Goal: Ask a question: Seek information or help from site administrators or community

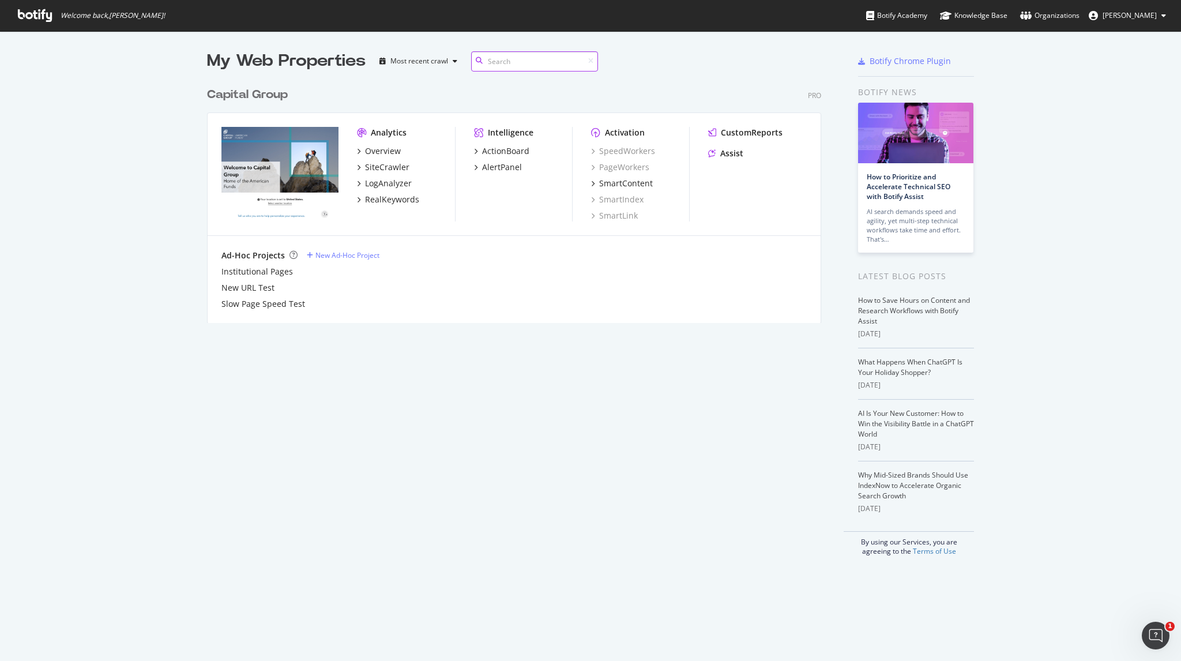
scroll to position [241, 615]
click at [374, 152] on div "Overview" at bounding box center [383, 151] width 36 height 12
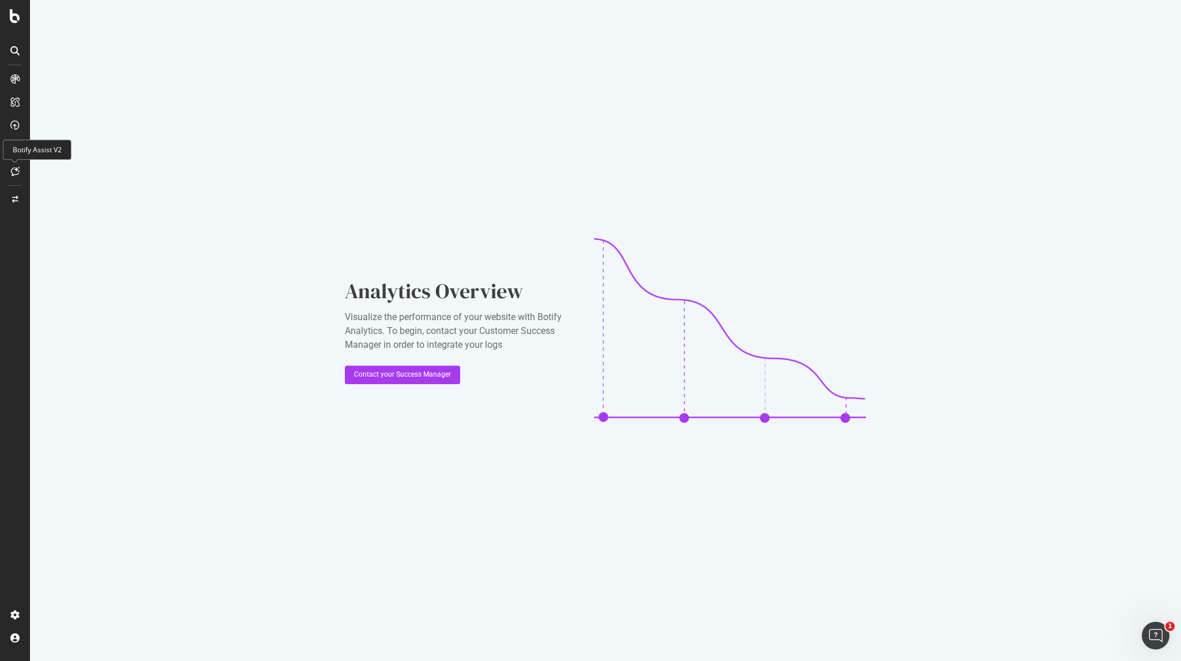
click at [16, 175] on icon at bounding box center [15, 171] width 9 height 9
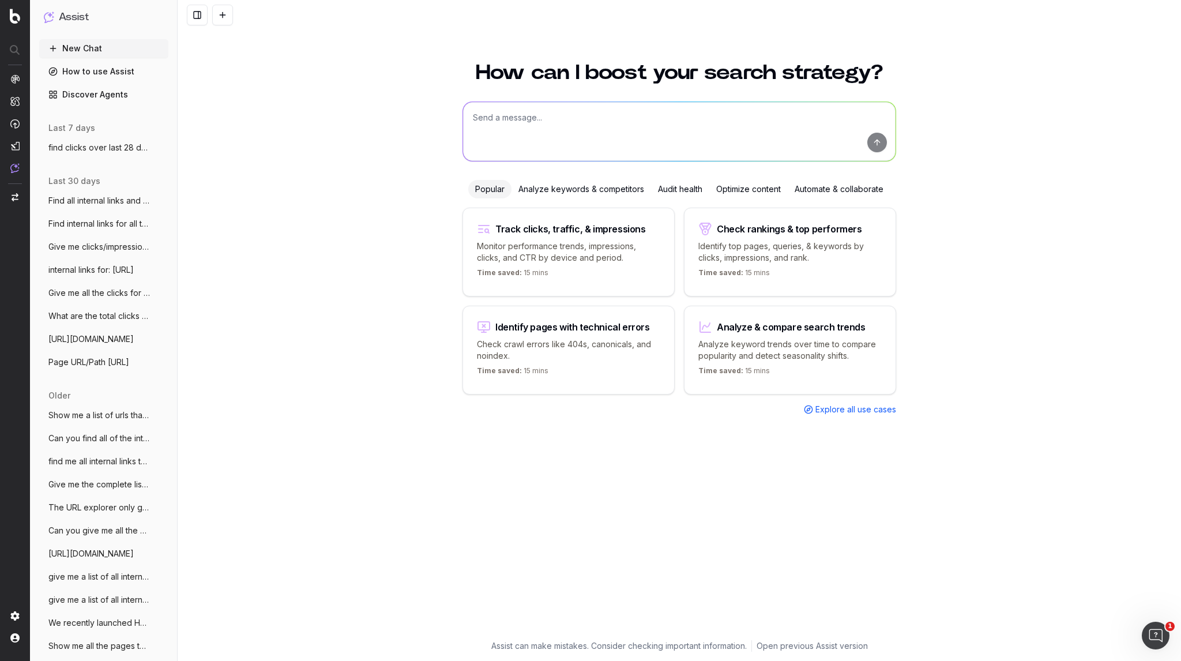
click at [537, 130] on textarea at bounding box center [679, 131] width 432 height 59
click at [355, 104] on div "How can I boost your search strategy? Popular Analyze keywords & competitors Au…" at bounding box center [679, 354] width 1003 height 612
click at [16, 167] on img at bounding box center [14, 168] width 9 height 10
click at [503, 129] on textarea at bounding box center [679, 131] width 432 height 59
paste textarea "Help me find new SEO opportunities to improve these URLs. Specifically look for…"
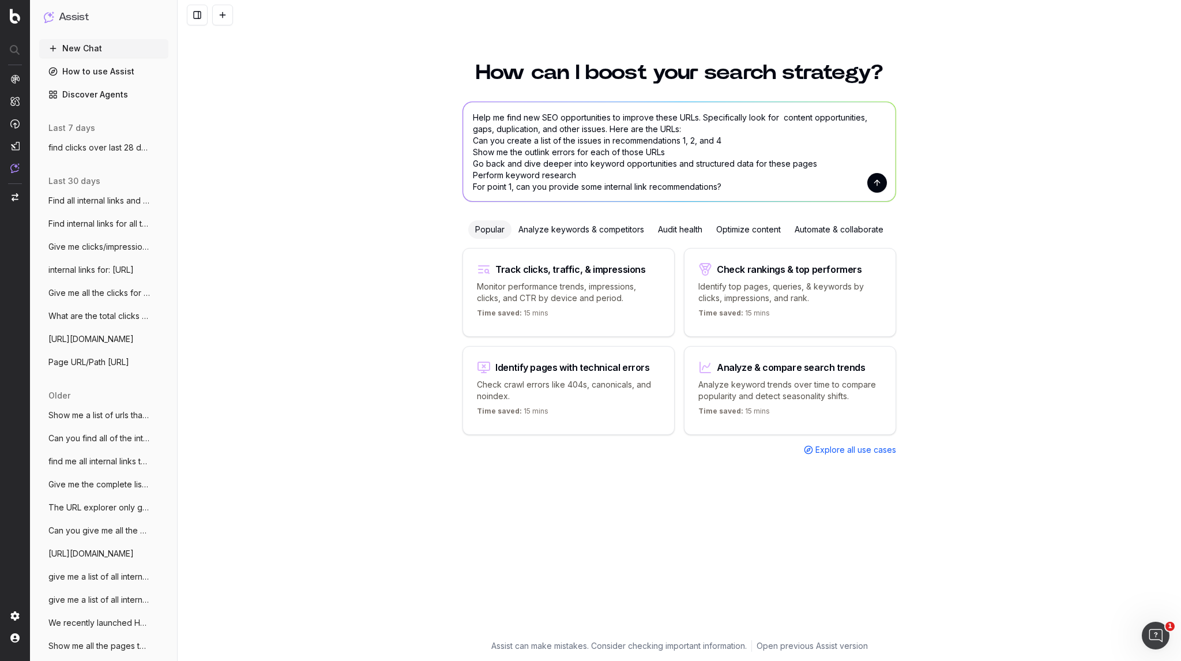
click at [694, 134] on textarea "Help me find new SEO opportunities to improve these URLs. Specifically look for…" at bounding box center [679, 151] width 432 height 99
click at [688, 127] on textarea "Help me find new SEO opportunities to improve these URLs. Specifically look for…" at bounding box center [679, 151] width 432 height 99
click at [688, 130] on textarea "Help me find new SEO opportunities to improve these URLs. Specifically look for…" at bounding box center [679, 151] width 432 height 99
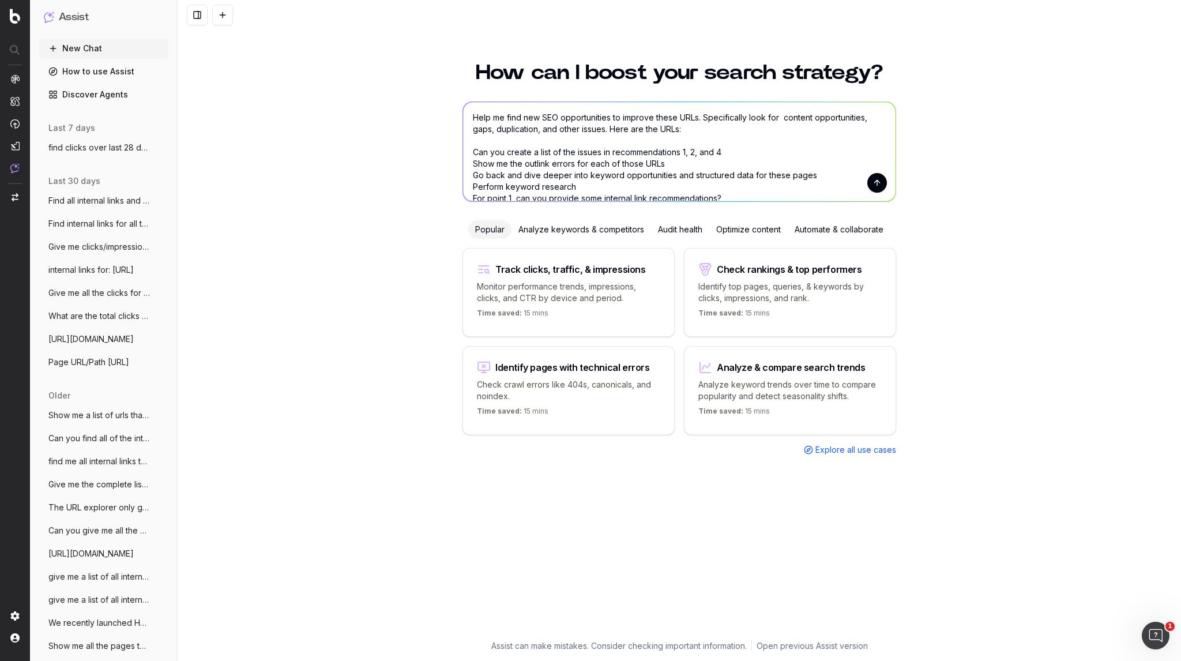
paste textarea "[URL][DOMAIN_NAME] [URL][DOMAIN_NAME] [URL][DOMAIN_NAME] [URL][DOMAIN_NAME]"
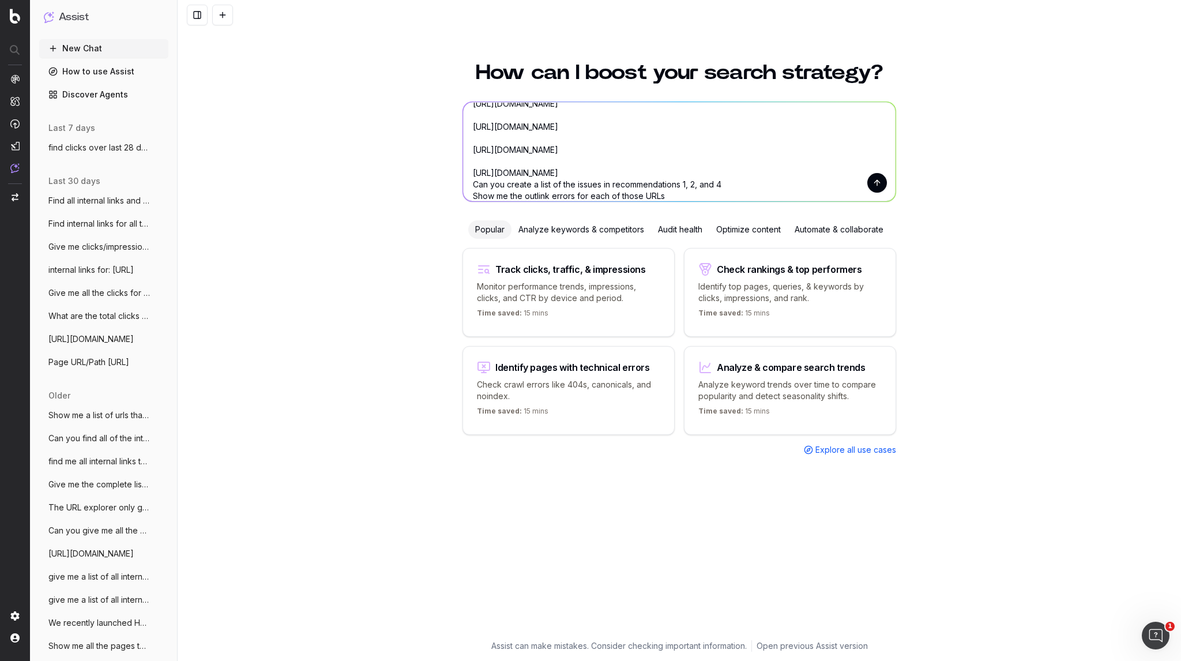
scroll to position [18, 0]
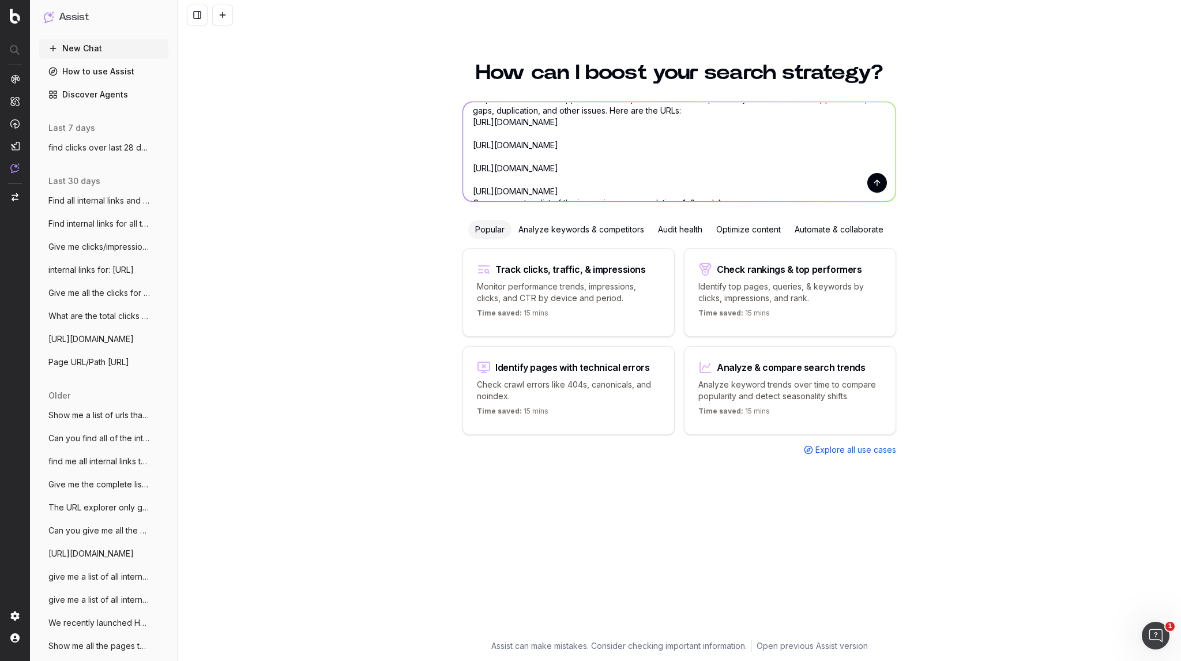
drag, startPoint x: 688, startPoint y: 130, endPoint x: 487, endPoint y: 131, distance: 201.8
click at [487, 131] on textarea "Help me find new SEO opportunities to improve these URLs. Specifically look for…" at bounding box center [679, 151] width 432 height 99
click at [487, 144] on textarea "Help me find new SEO opportunities to improve these URLs. Specifically look for…" at bounding box center [679, 151] width 432 height 99
click at [483, 167] on textarea "Help me find new SEO opportunities to improve these URLs. Specifically look for…" at bounding box center [679, 151] width 432 height 99
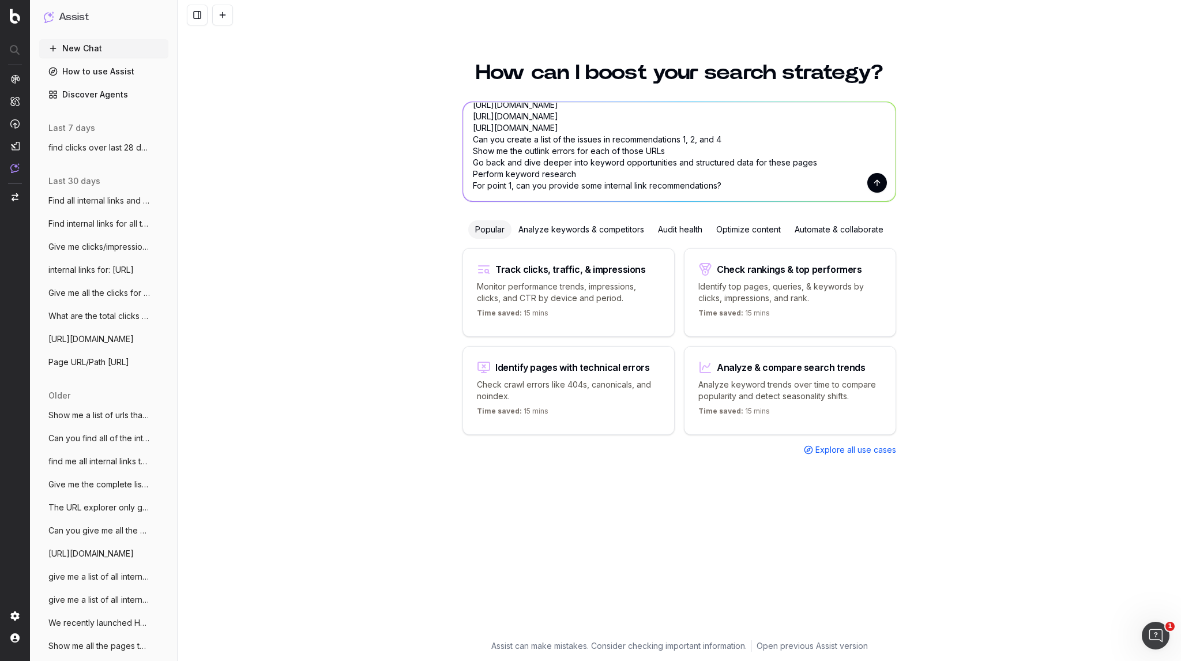
scroll to position [70, 0]
type textarea "Help me find new SEO opportunities to improve these URLs. Specifically look for…"
click at [879, 183] on button "submit" at bounding box center [877, 183] width 20 height 20
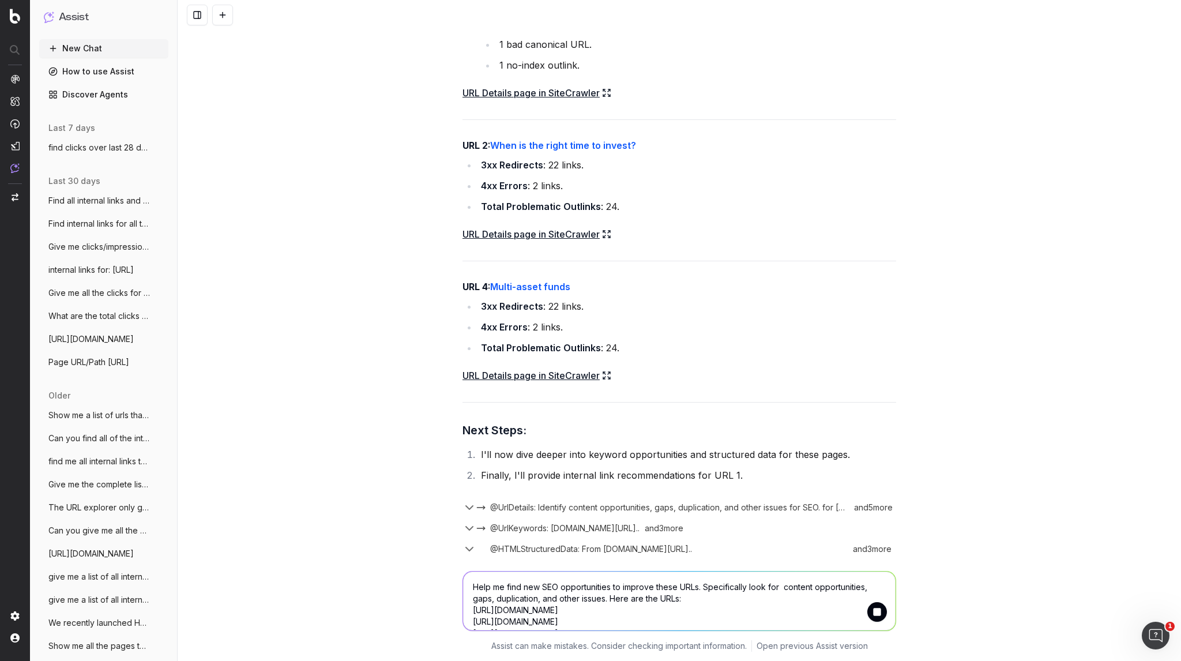
scroll to position [1350, 0]
click at [463, 504] on icon "button" at bounding box center [469, 507] width 14 height 14
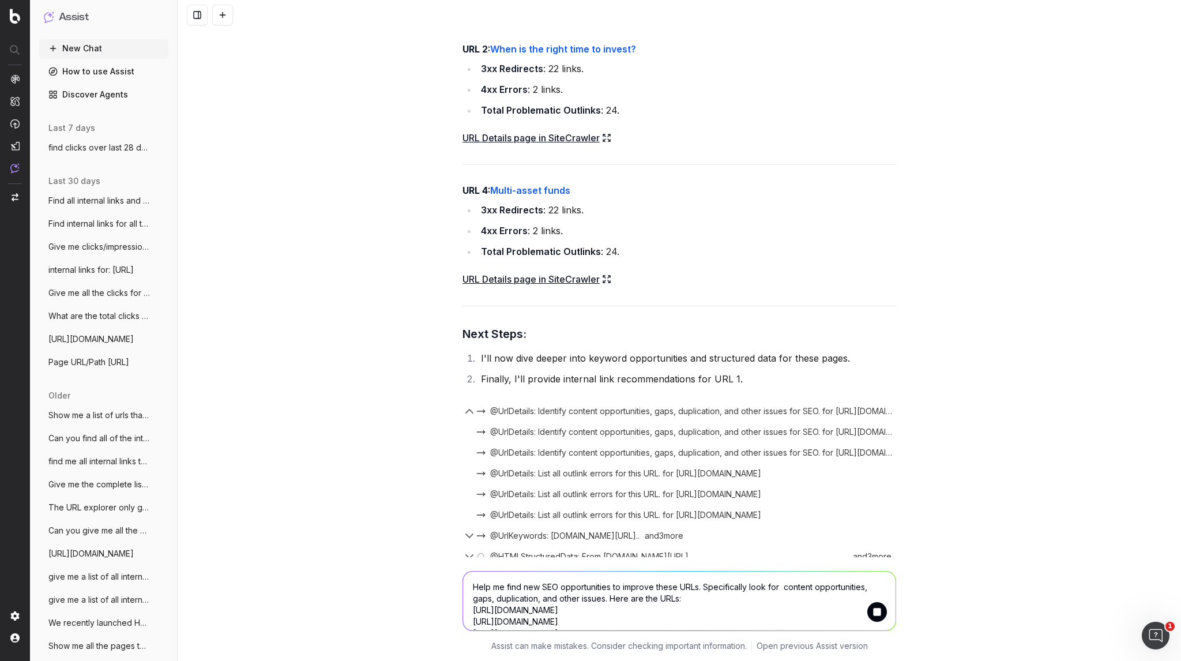
click at [463, 418] on icon "button" at bounding box center [469, 411] width 14 height 14
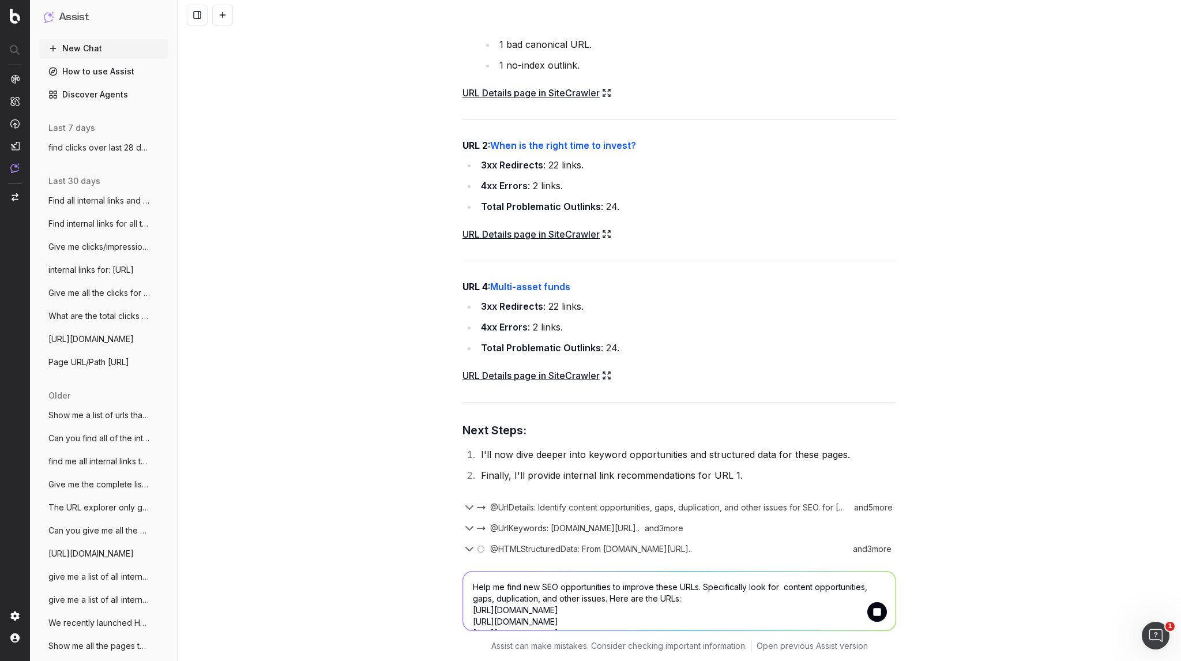
click at [466, 549] on icon "button" at bounding box center [469, 548] width 7 height 3
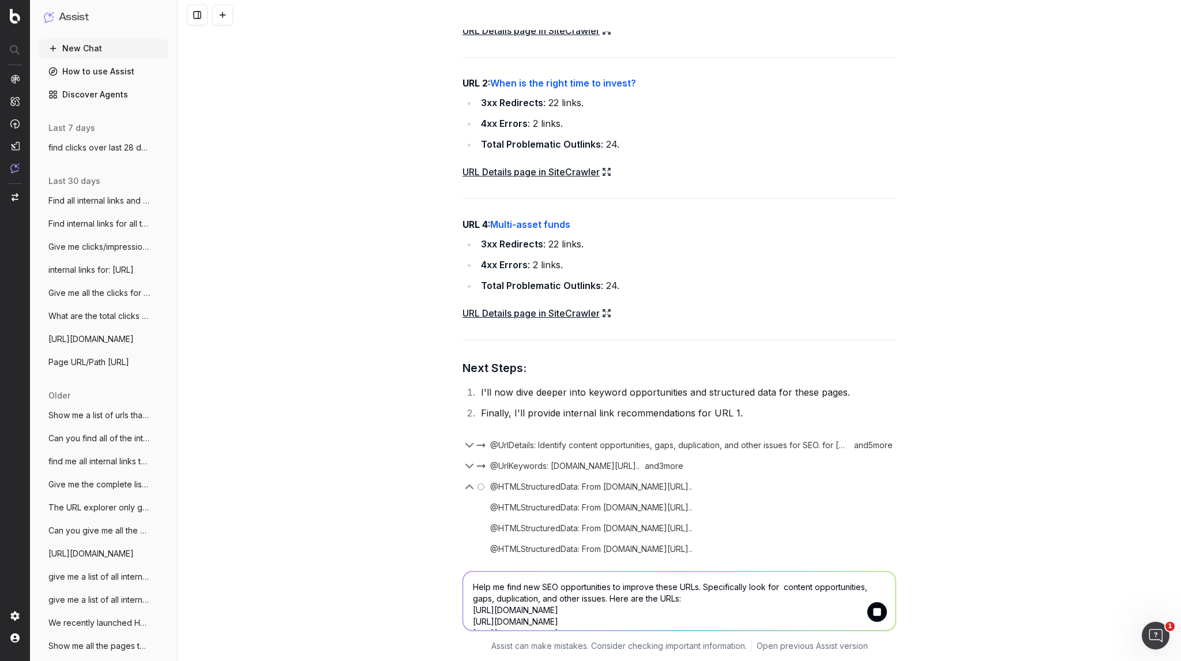
click at [466, 488] on icon "button" at bounding box center [469, 486] width 7 height 3
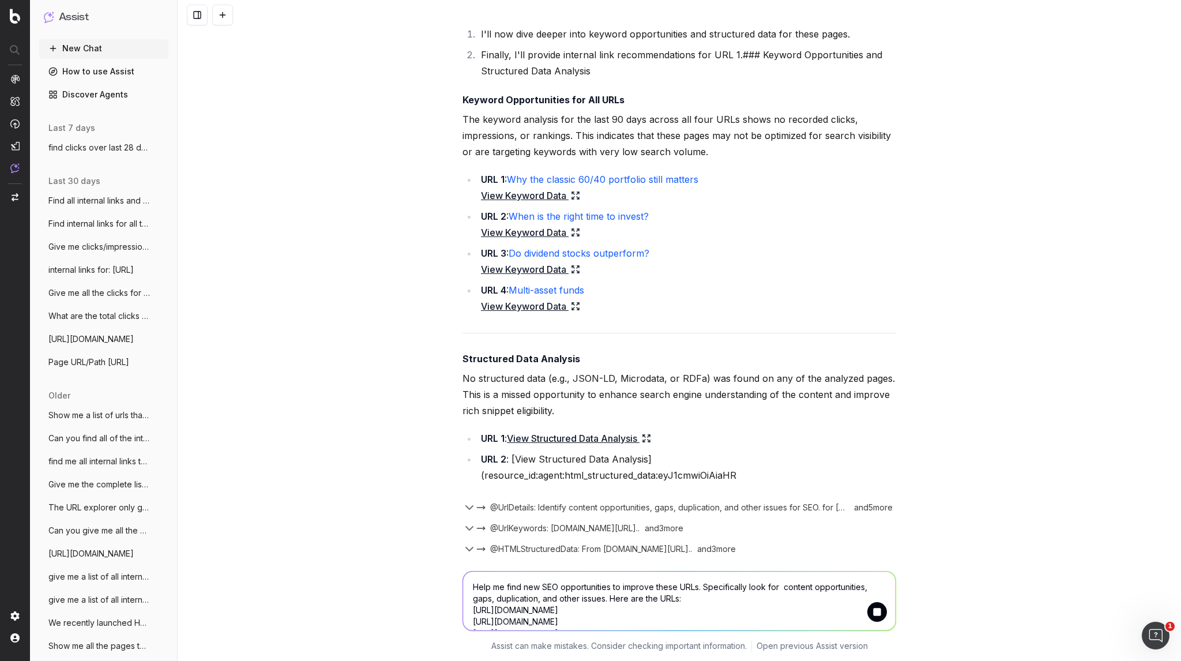
scroll to position [1765, 0]
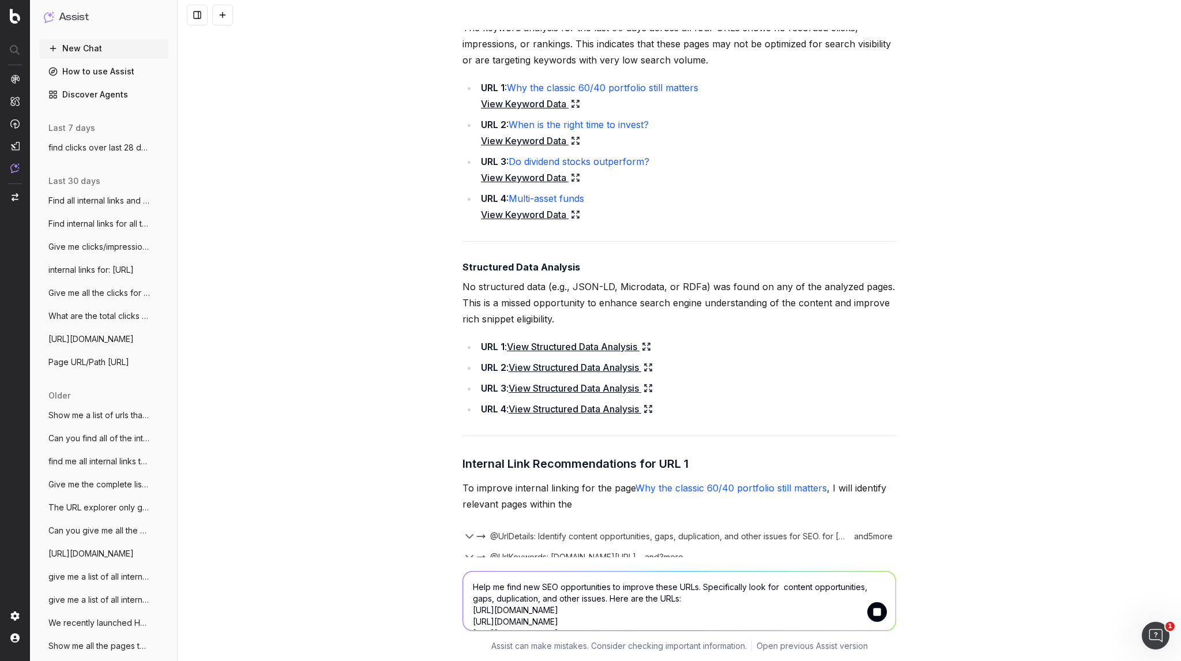
drag, startPoint x: 505, startPoint y: 273, endPoint x: 317, endPoint y: 409, distance: 232.0
click at [317, 409] on div "Help me find new SEO opportunities to improve these URLs. Specifically look for…" at bounding box center [679, 330] width 1003 height 661
drag, startPoint x: 502, startPoint y: 273, endPoint x: 355, endPoint y: 453, distance: 232.3
click at [355, 453] on div "Help me find new SEO opportunities to improve these URLs. Specifically look for…" at bounding box center [679, 330] width 1003 height 661
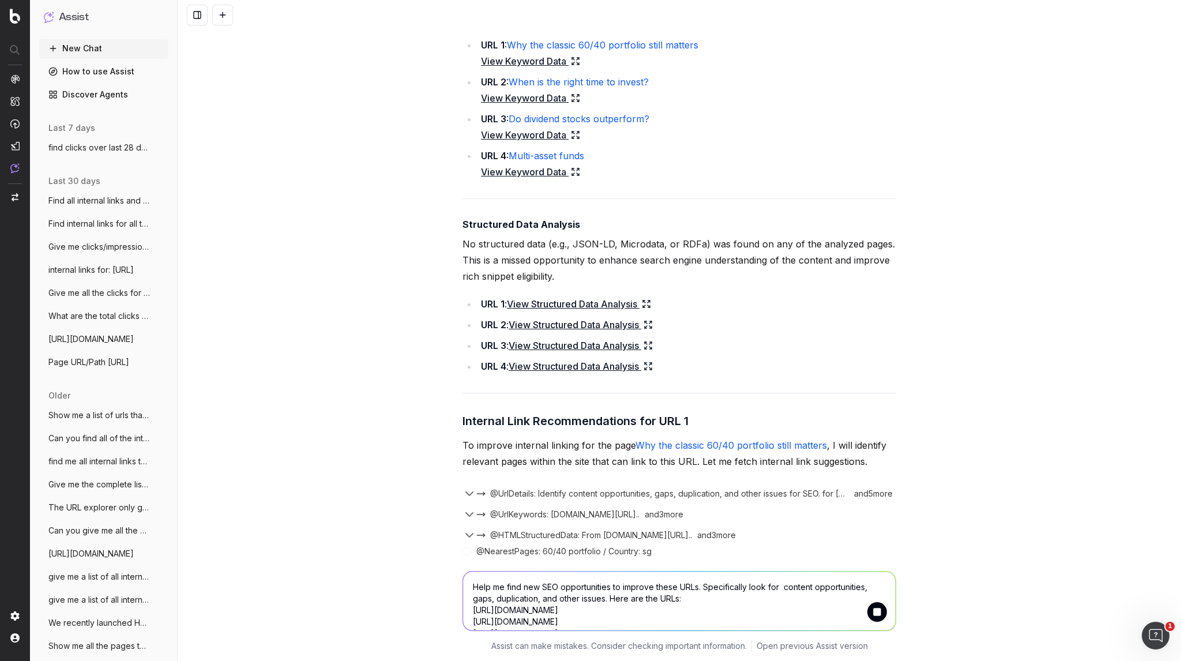
scroll to position [1904, 0]
click at [511, 171] on link "View Keyword Data" at bounding box center [530, 172] width 99 height 16
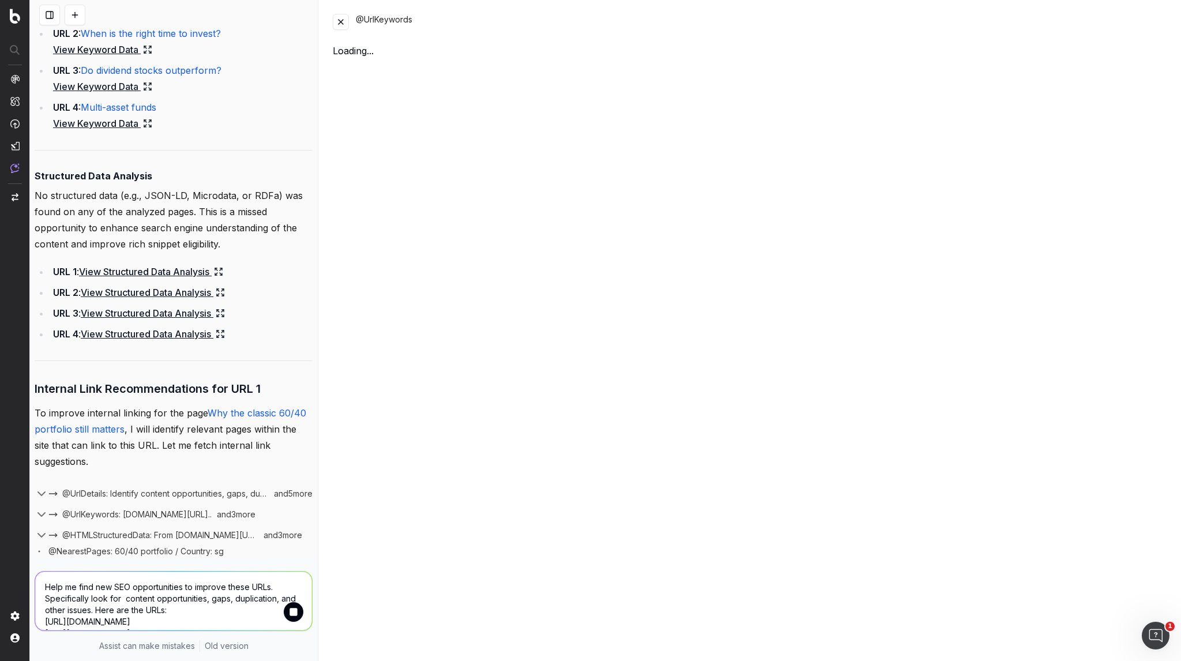
scroll to position [2340, 0]
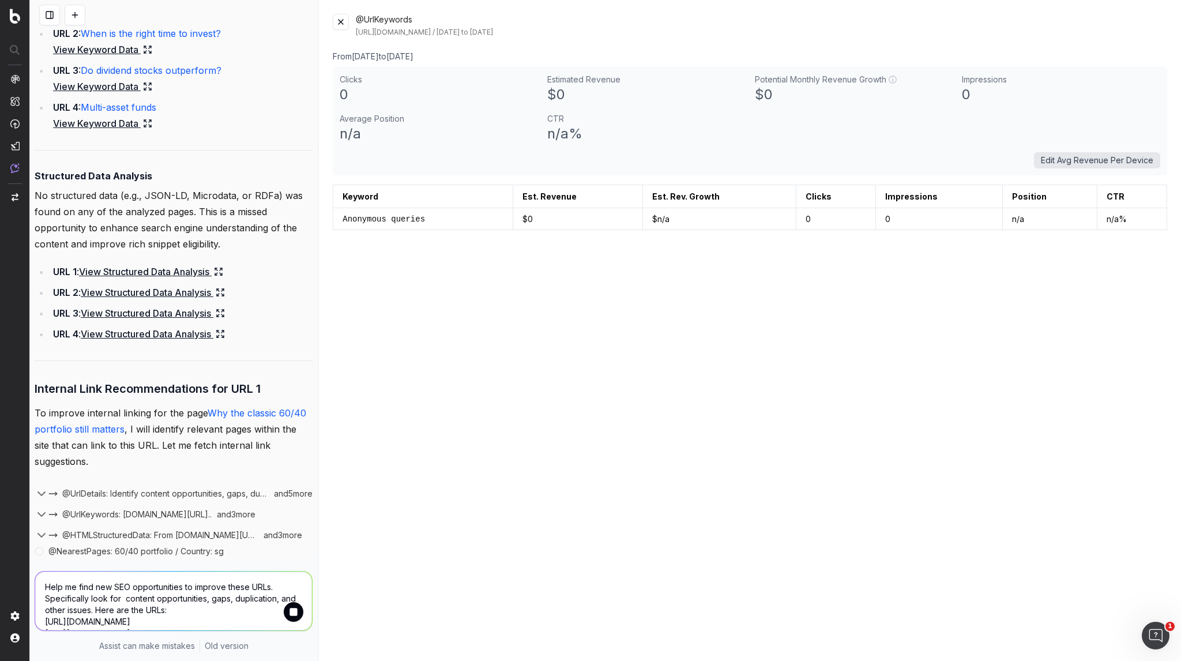
click at [337, 22] on button at bounding box center [341, 22] width 16 height 16
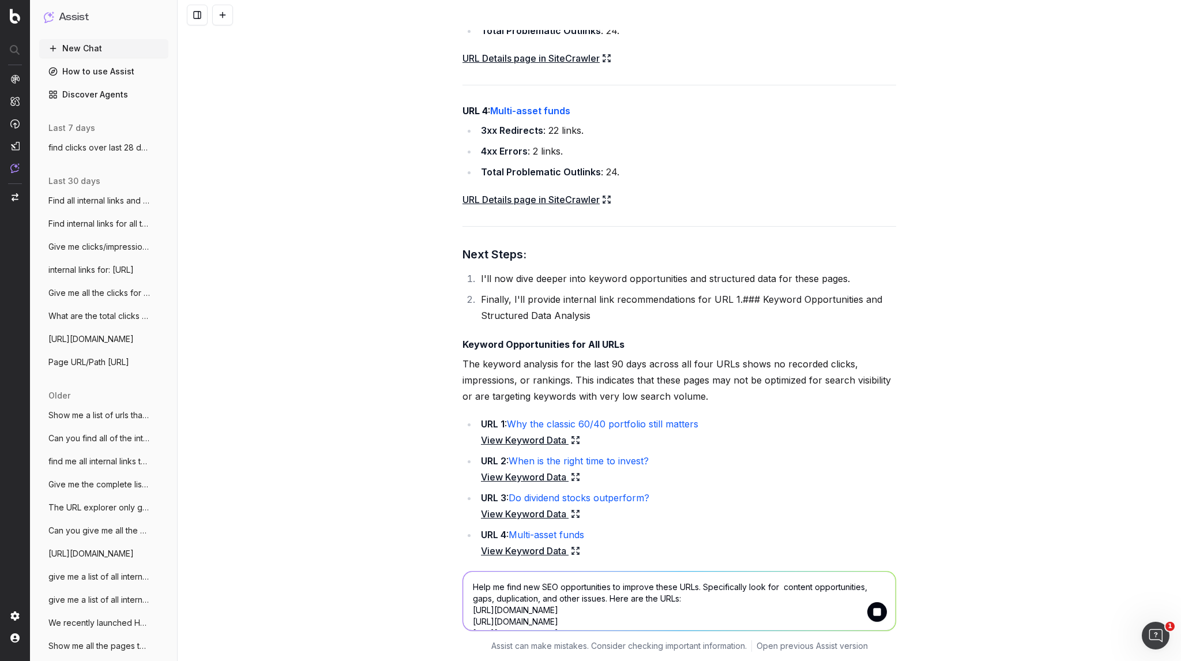
scroll to position [1422, 0]
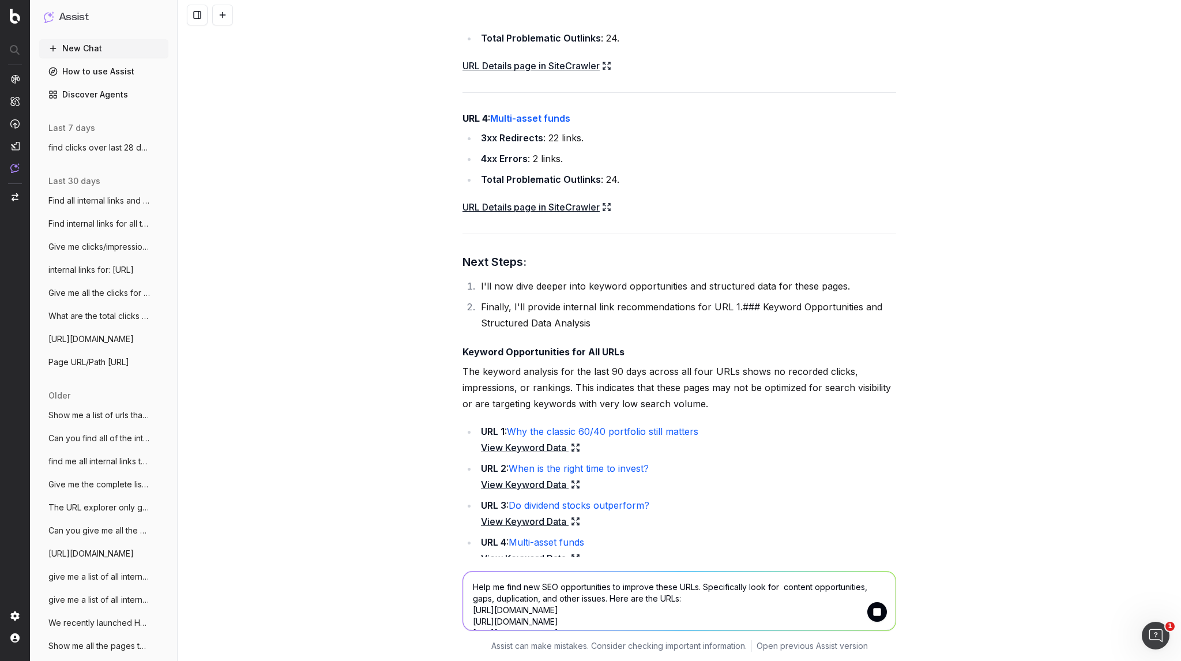
click at [556, 215] on link "URL Details page in SiteCrawler" at bounding box center [536, 207] width 149 height 16
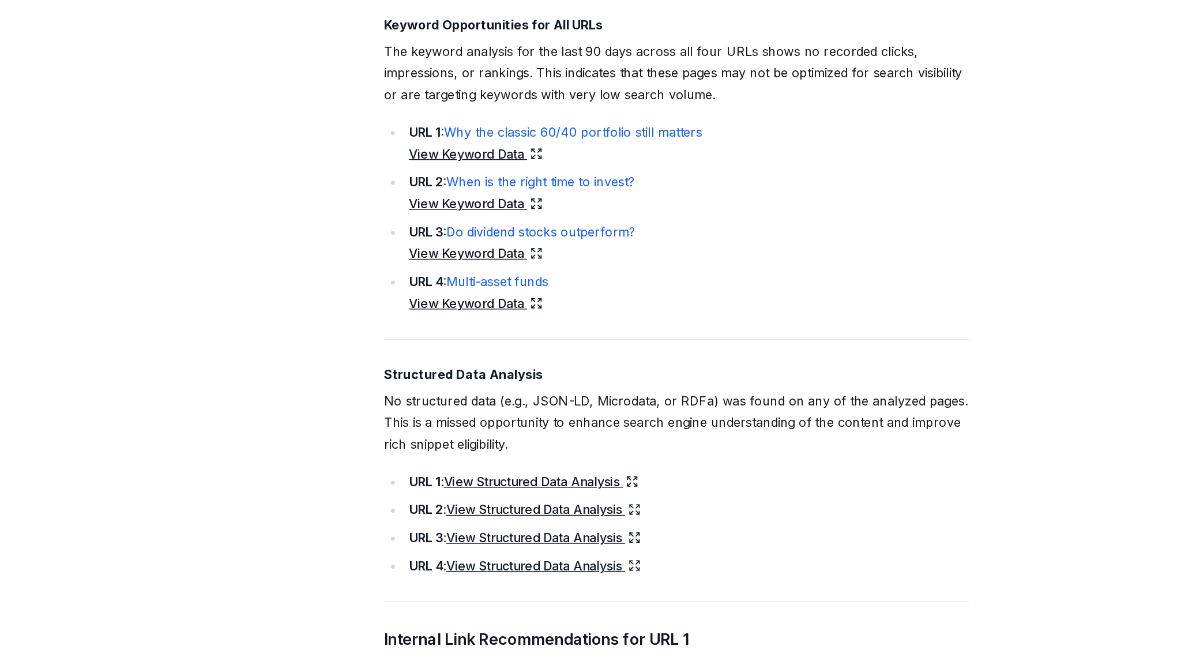
scroll to position [1709, 0]
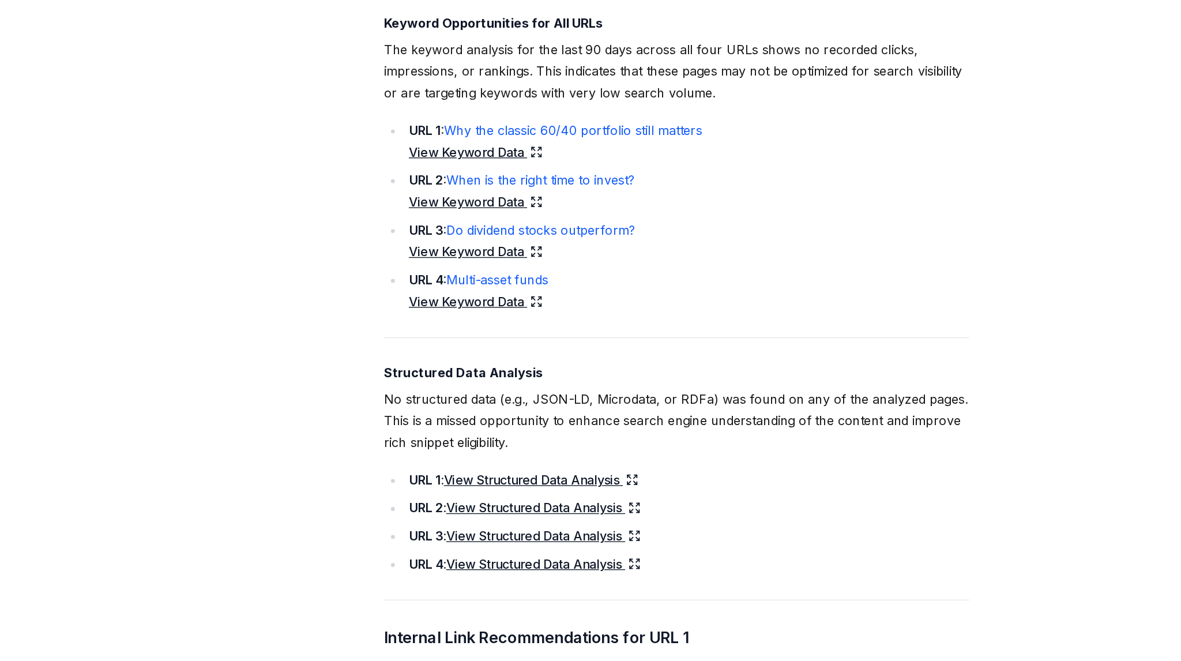
click at [553, 168] on link "View Keyword Data" at bounding box center [530, 160] width 99 height 16
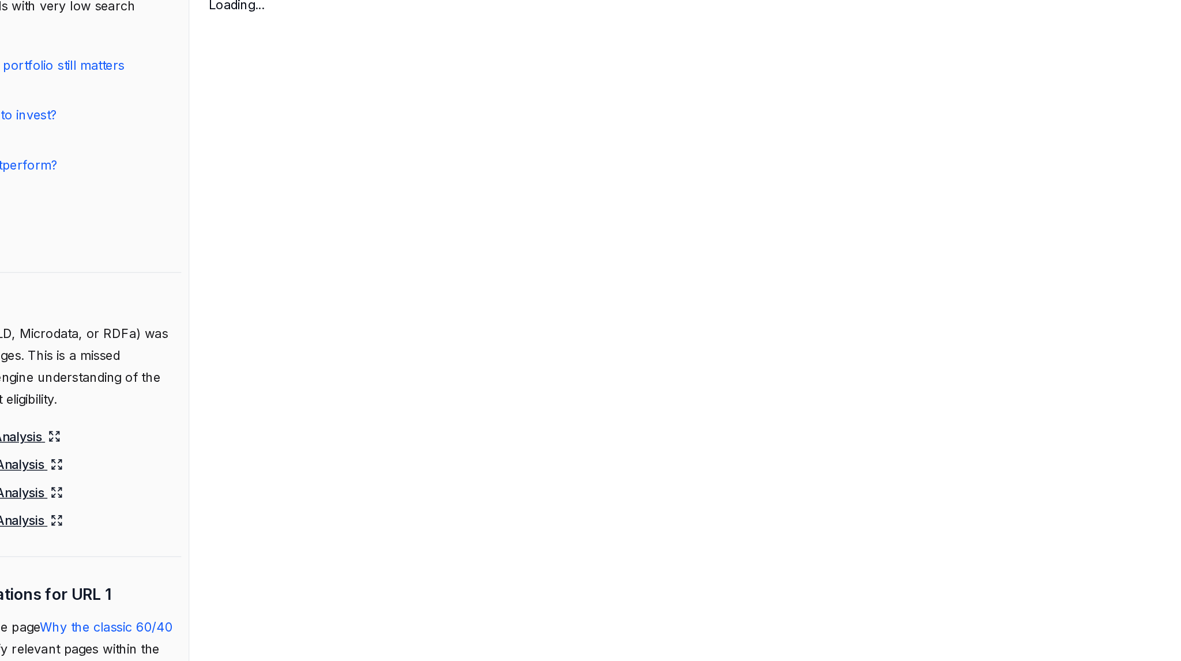
scroll to position [2112, 0]
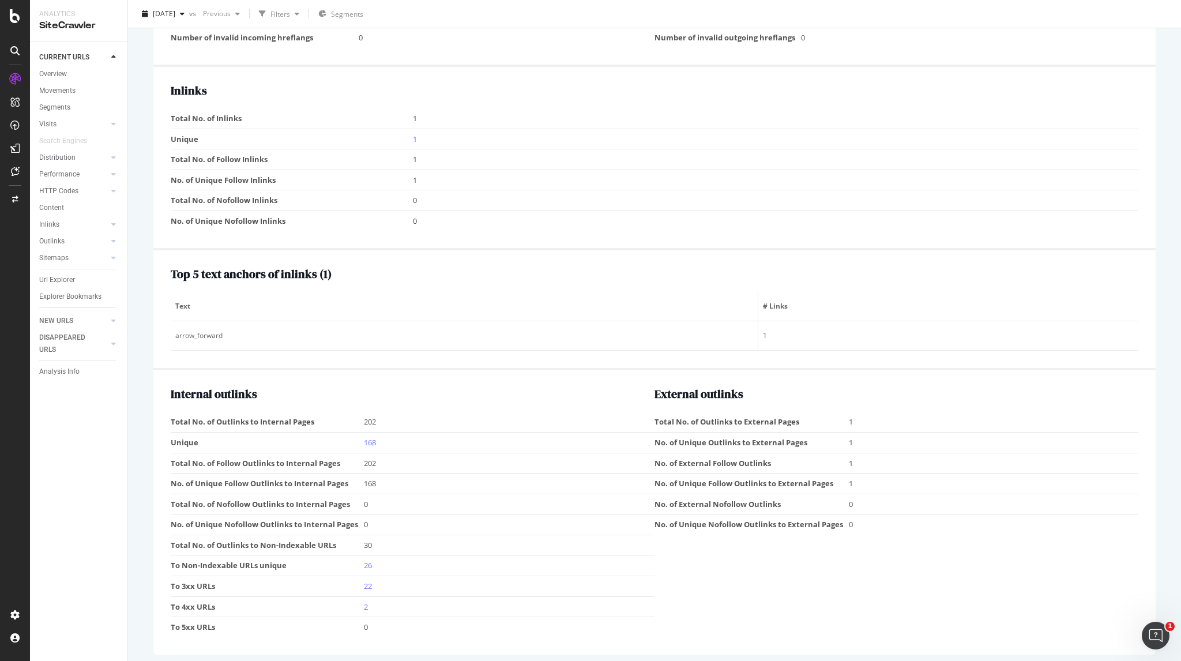
scroll to position [1187, 0]
click at [16, 168] on icon at bounding box center [15, 171] width 9 height 9
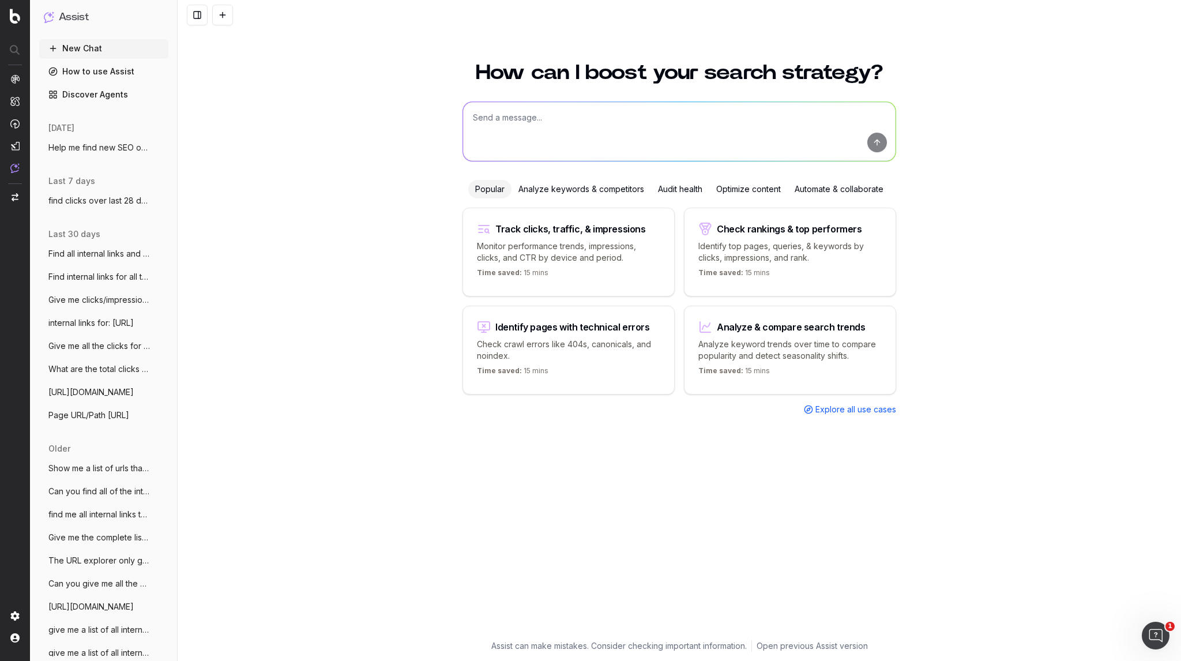
click at [107, 149] on span "Help me find new SEO opportunities to im" at bounding box center [98, 148] width 101 height 12
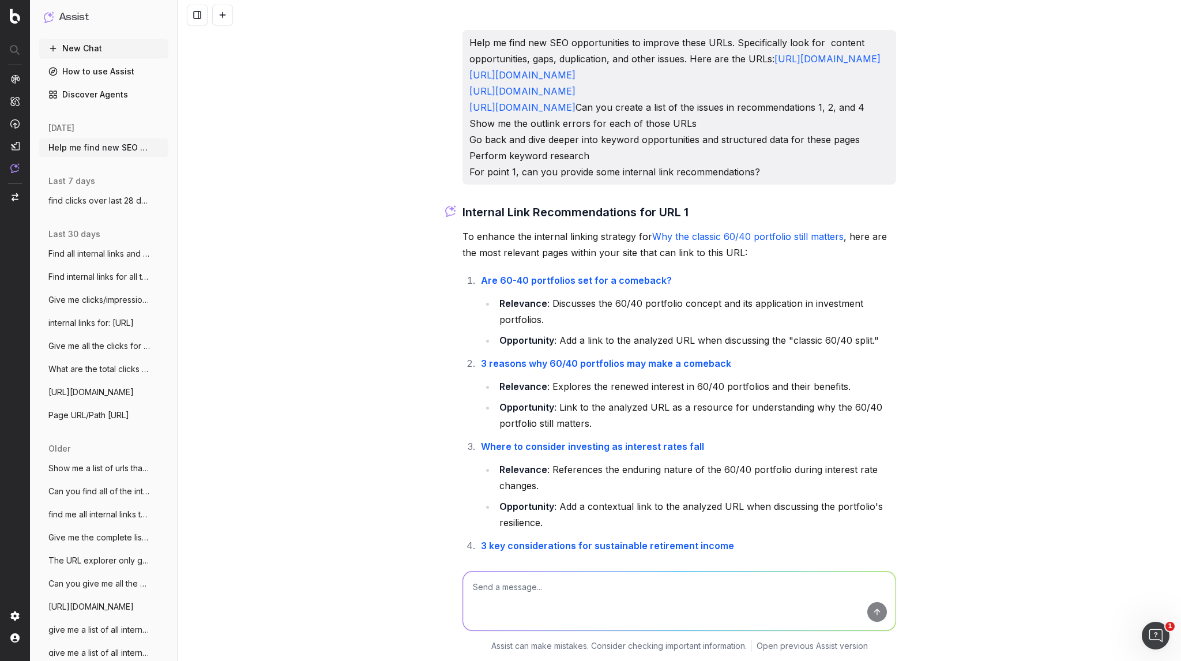
scroll to position [604, 0]
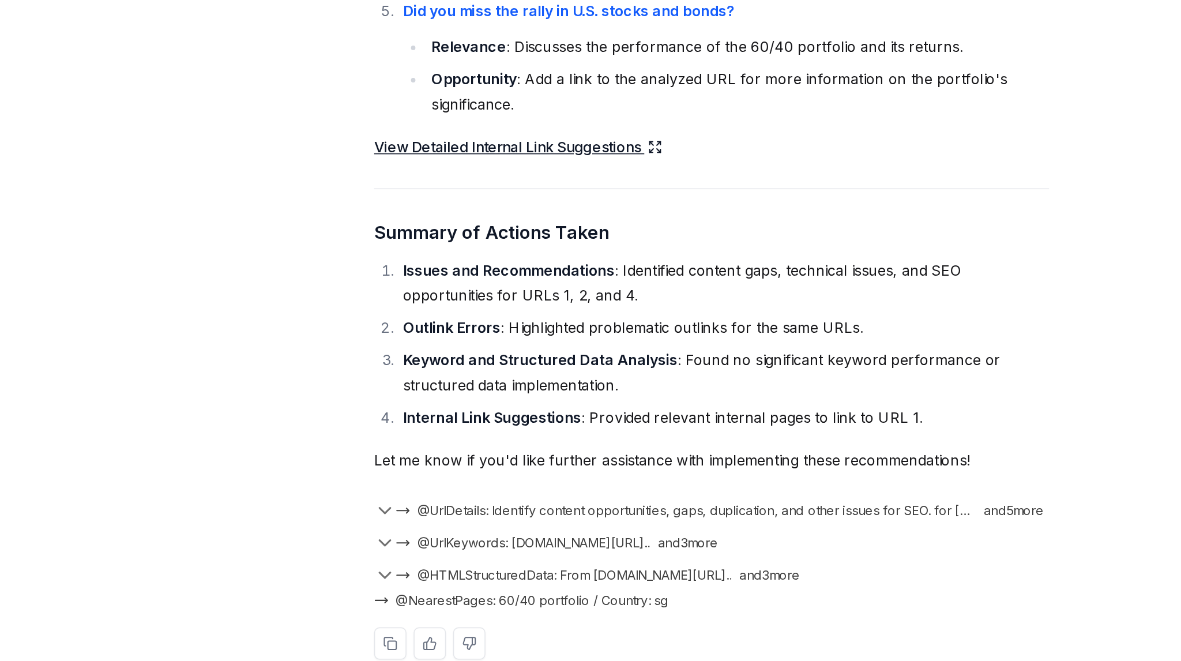
drag, startPoint x: 573, startPoint y: 323, endPoint x: 651, endPoint y: 468, distance: 164.6
click at [651, 468] on div "Internal Link Recommendations for URL 1 To enhance the internal linking strateg…" at bounding box center [679, 126] width 434 height 861
click at [653, 410] on p "Let me know if you'd like further assistance with implementing these recommenda…" at bounding box center [679, 410] width 434 height 16
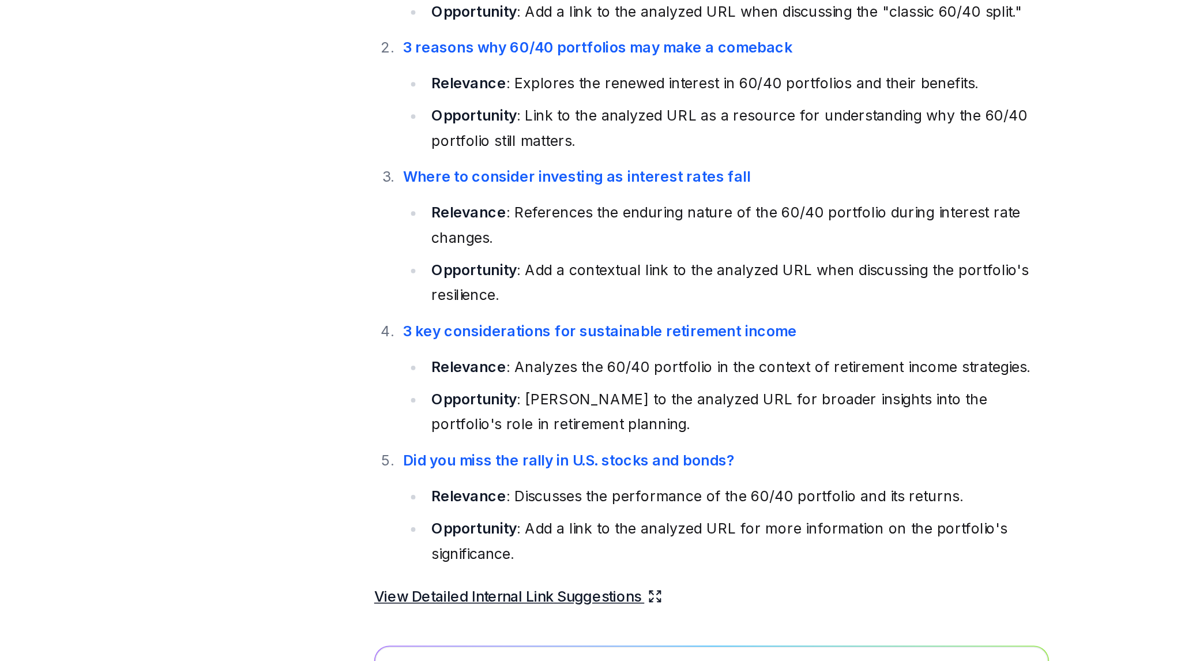
scroll to position [0, 0]
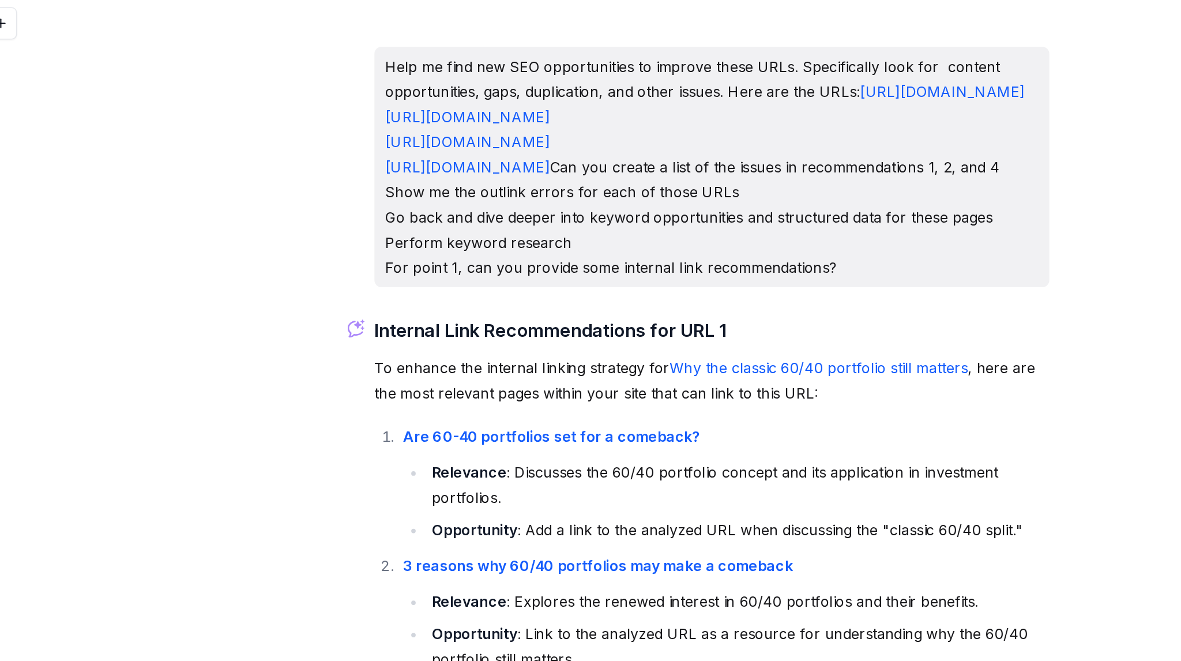
drag, startPoint x: 756, startPoint y: 266, endPoint x: 461, endPoint y: 36, distance: 374.2
click at [462, 36] on div "Help me find new SEO opportunities to improve these URLs. Specifically look for…" at bounding box center [679, 107] width 434 height 155
copy p "Help me find new SEO opportunities to improve these URLs. Specifically look for…"
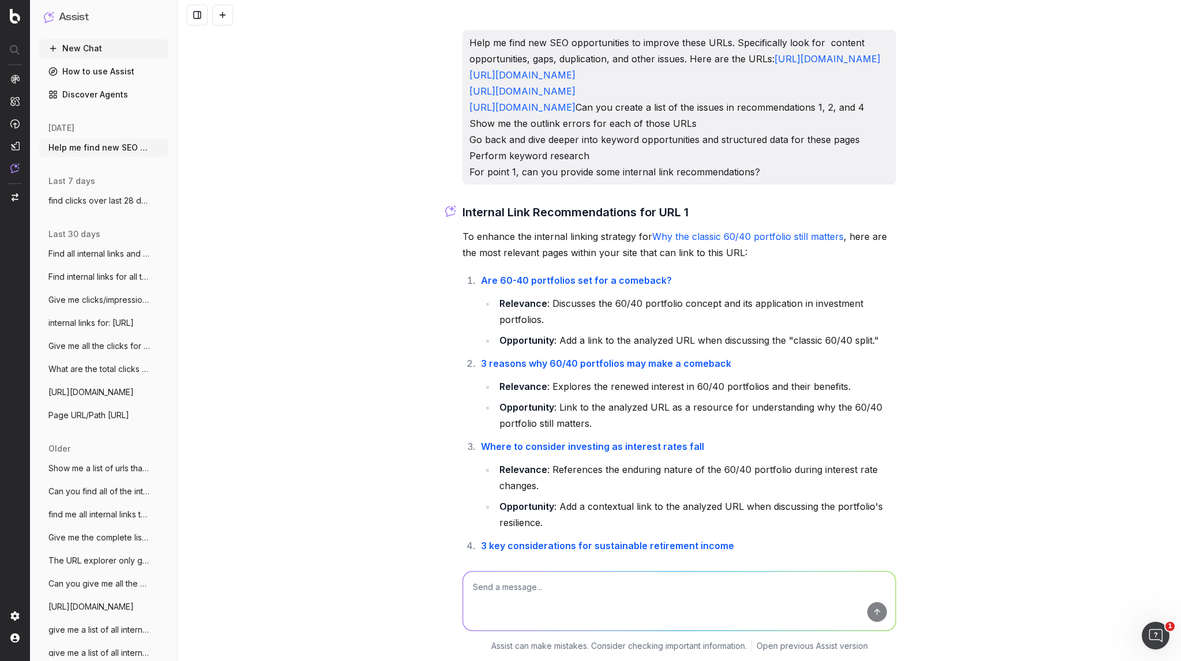
click at [77, 51] on button "New Chat" at bounding box center [103, 48] width 129 height 18
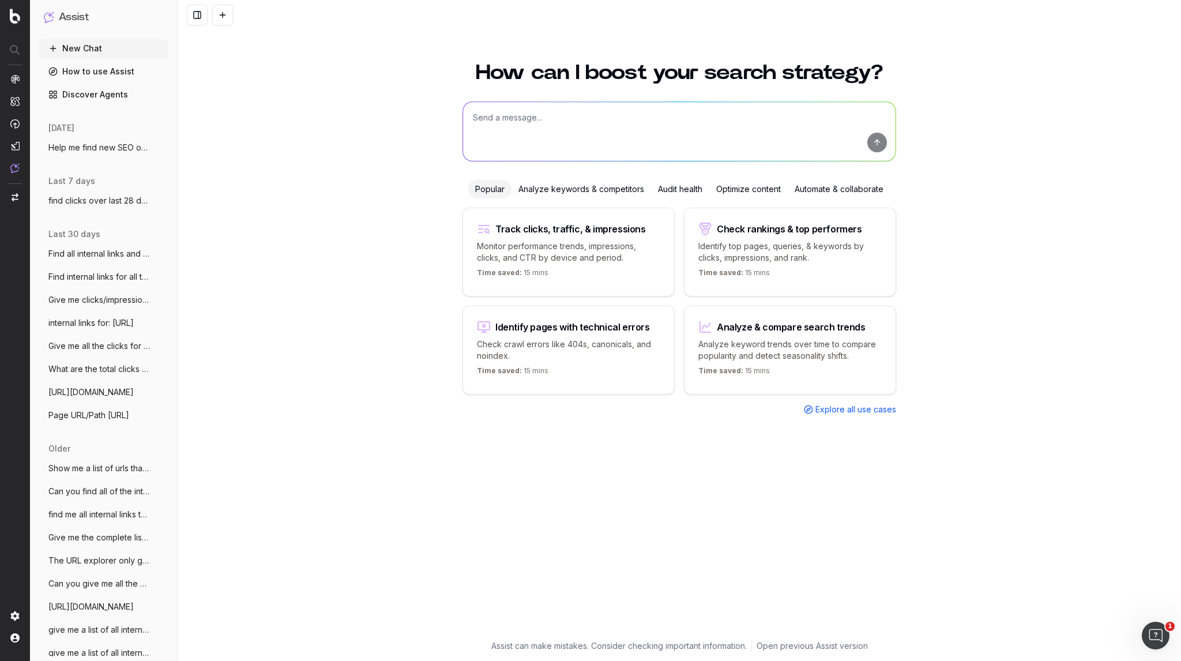
click at [538, 133] on textarea at bounding box center [679, 131] width 432 height 59
paste textarea "Help me find new SEO opportunities to improve these URLs. Specifically look for…"
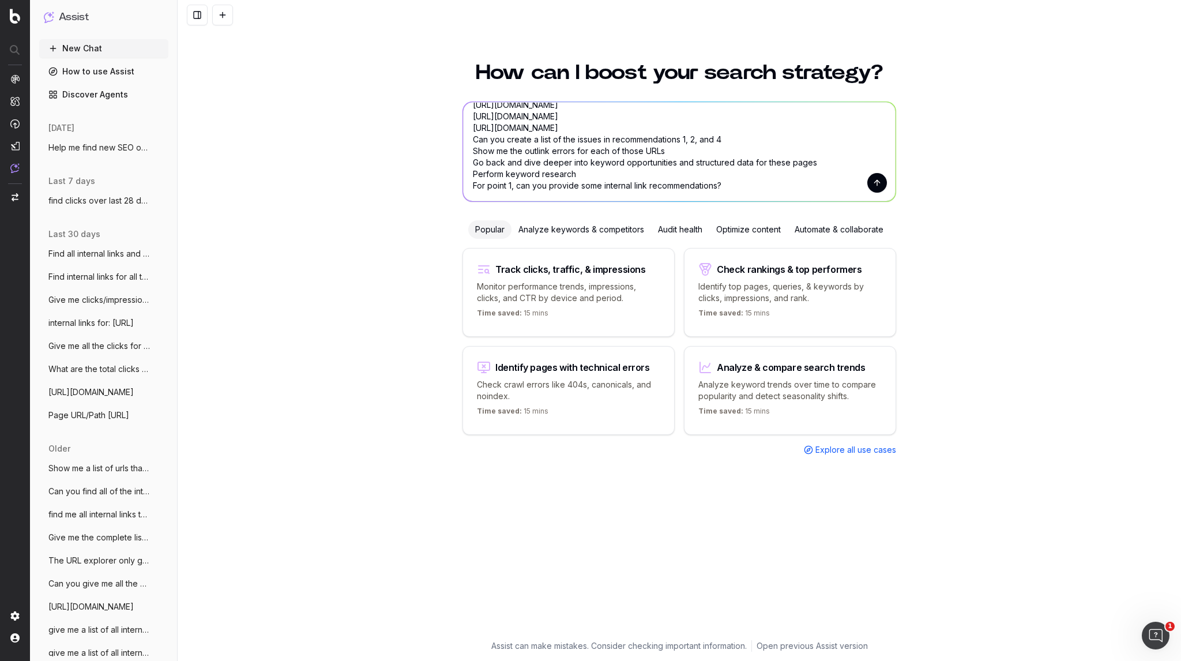
drag, startPoint x: 738, startPoint y: 149, endPoint x: 684, endPoint y: 148, distance: 53.6
click at [684, 148] on textarea "Help me find new SEO opportunities to improve these URLs. Specifically look for…" at bounding box center [679, 151] width 432 height 99
click at [579, 174] on textarea "Help me find new SEO opportunities to improve these URLs. Specifically look for…" at bounding box center [679, 151] width 432 height 99
type textarea "Help me find new SEO opportunities to improve these URLs. Specifically look for…"
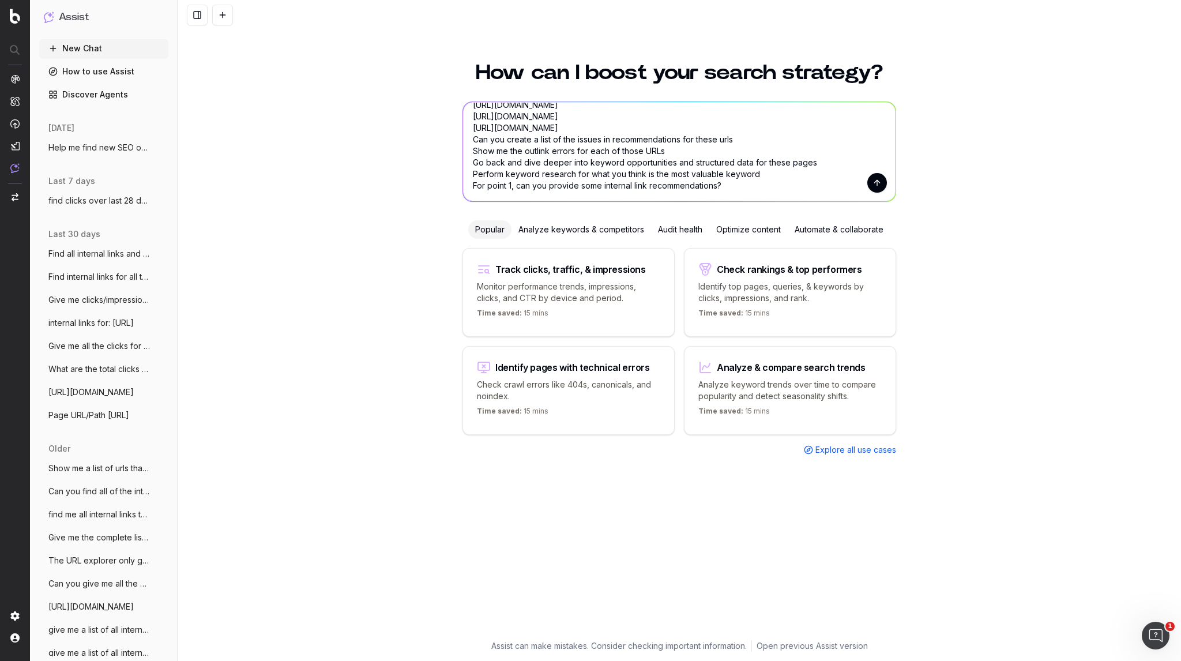
click at [879, 185] on button "submit" at bounding box center [877, 183] width 20 height 20
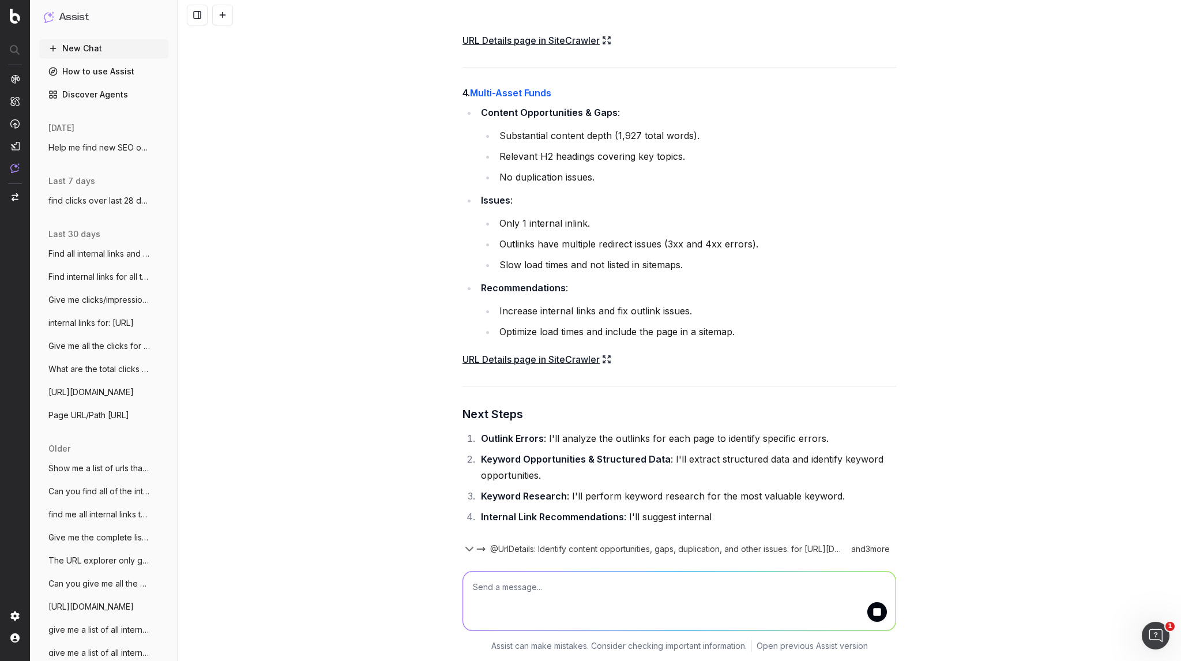
scroll to position [1553, 0]
